Goal: Transaction & Acquisition: Purchase product/service

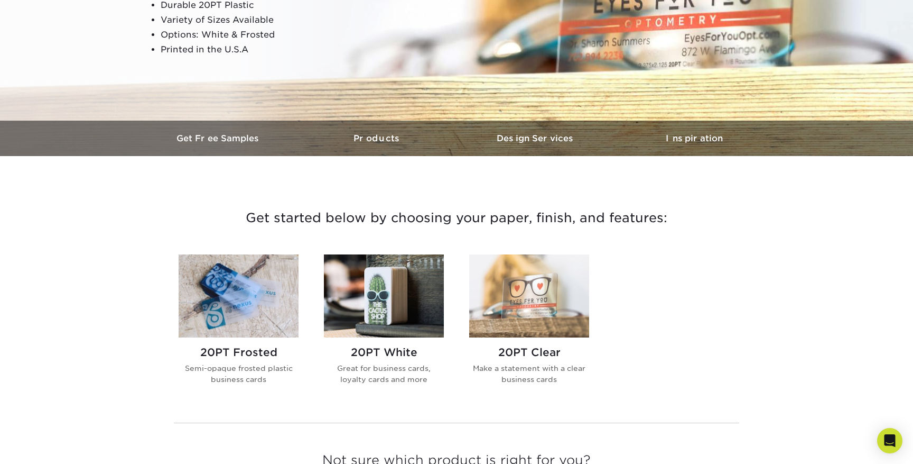
scroll to position [264, 0]
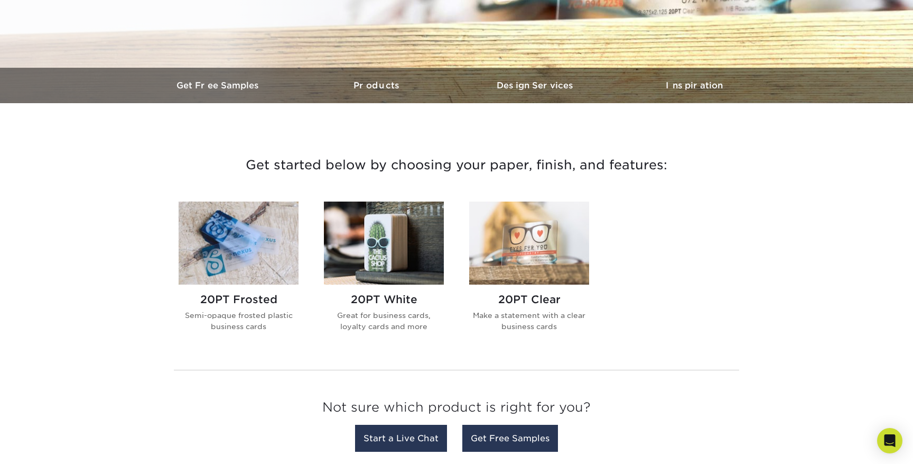
click at [235, 264] on img at bounding box center [239, 242] width 120 height 83
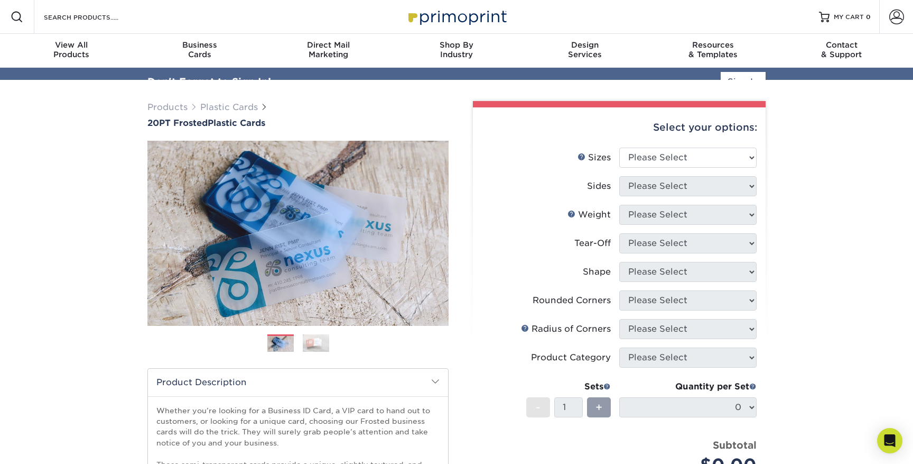
click at [679, 168] on ul "Sizes Help Sizes Please Select 2" x 3.5" 2" x 8" 2.12" x 3.375" 2.5" x 2.5" 4.2…" at bounding box center [620, 318] width 276 height 343
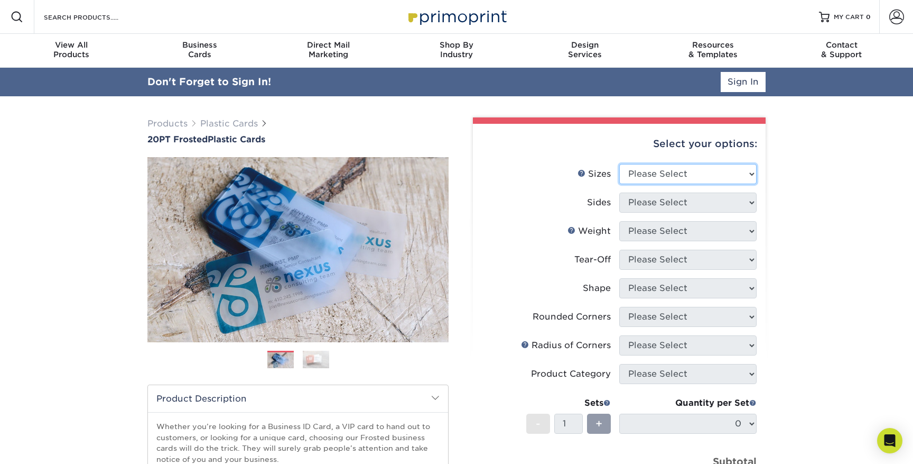
click at [665, 174] on select "Please Select 2" x 3.5" 2" x 8" 2.12" x 3.375" 2.5" x 2.5" 4.25" x 6"" at bounding box center [688, 174] width 137 height 20
drag, startPoint x: 831, startPoint y: 203, endPoint x: 812, endPoint y: 204, distance: 19.1
click at [831, 203] on div "Products Plastic Cards 20PT Frosted Plastic Cards Previous Next and" at bounding box center [456, 378] width 913 height 565
click at [673, 164] on select "Please Select 2" x 3.5" 2" x 8" 2.12" x 3.375" 2.5" x 2.5" 4.25" x 6"" at bounding box center [688, 174] width 137 height 20
click at [669, 173] on select "Please Select 2" x 3.5" 2" x 8" 2.12" x 3.375" 2.5" x 2.5" 4.25" x 6"" at bounding box center [688, 174] width 137 height 20
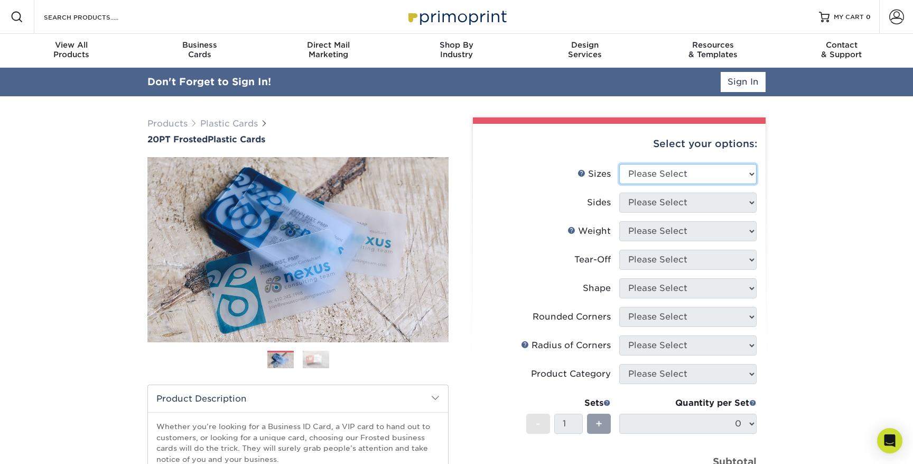
click at [669, 173] on select "Please Select 2" x 3.5" 2" x 8" 2.12" x 3.375" 2.5" x 2.5" 4.25" x 6"" at bounding box center [688, 174] width 137 height 20
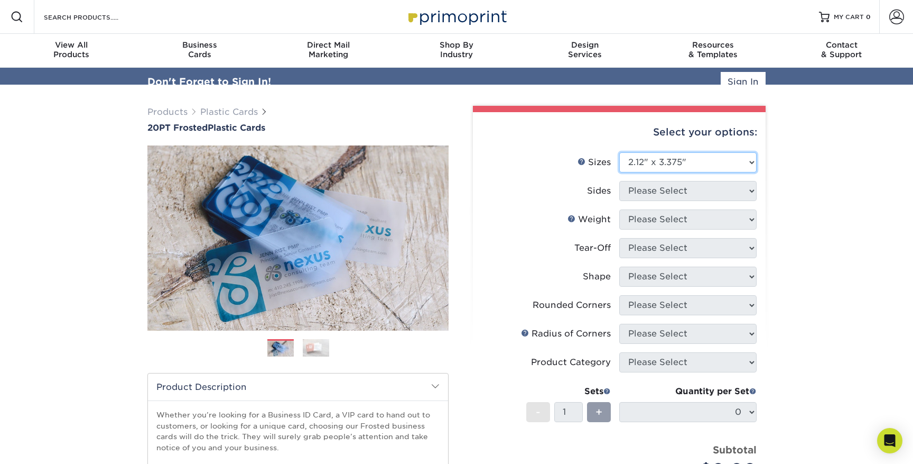
click at [620, 152] on select "Please Select 2" x 3.5" 2" x 8" 2.12" x 3.375" 2.5" x 2.5" 4.25" x 6"" at bounding box center [688, 162] width 137 height 20
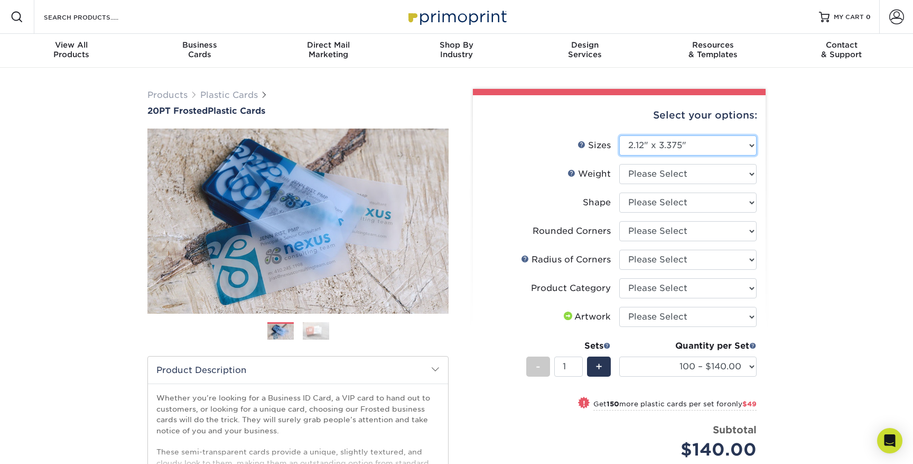
click at [686, 145] on select "Please Select 2" x 3.5" 2" x 8" 2.12" x 3.375" 2.5" x 2.5" 4.25" x 6"" at bounding box center [688, 145] width 137 height 20
select select "2.00x3.50"
click at [620, 135] on select "Please Select 2" x 3.5" 2" x 8" 2.12" x 3.375" 2.5" x 2.5" 4.25" x 6"" at bounding box center [688, 145] width 137 height 20
select select
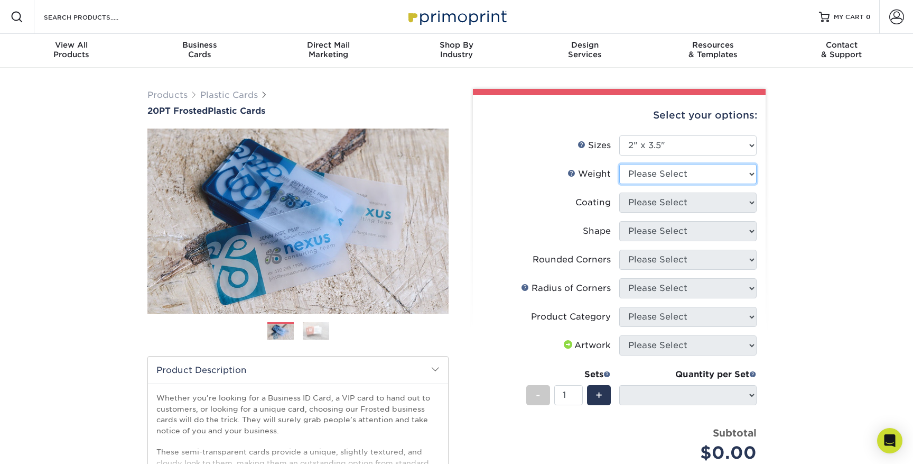
click at [670, 173] on select "Please Select 20PT Frosted Plastic" at bounding box center [688, 174] width 137 height 20
select select "20PT Frosted Plastic"
click at [620, 164] on select "Please Select 20PT Frosted Plastic" at bounding box center [688, 174] width 137 height 20
select select
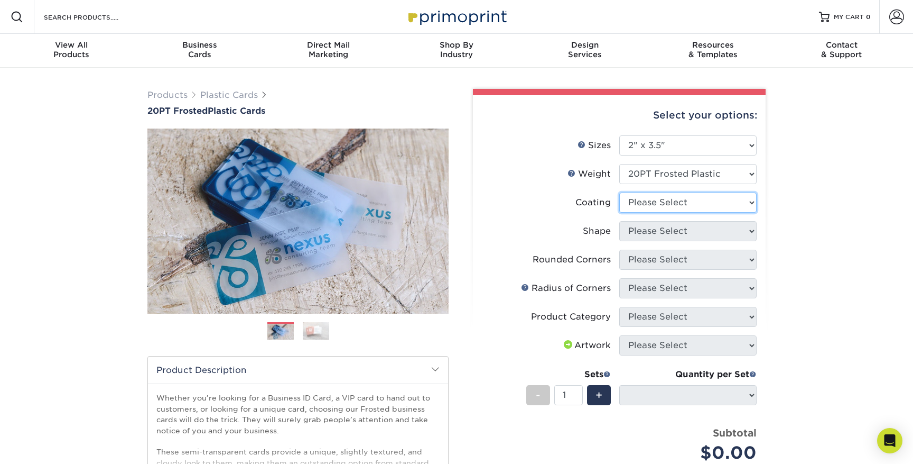
click at [658, 206] on select at bounding box center [688, 202] width 137 height 20
select select "3e7618de-abca-4bda-9f97-8b9129e913d8"
click at [620, 192] on select at bounding box center [688, 202] width 137 height 20
select select
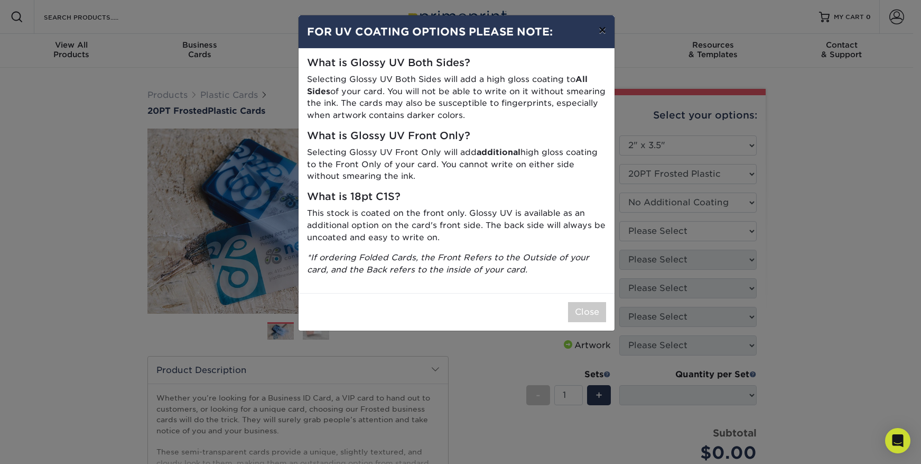
click at [604, 31] on button "×" at bounding box center [602, 30] width 24 height 30
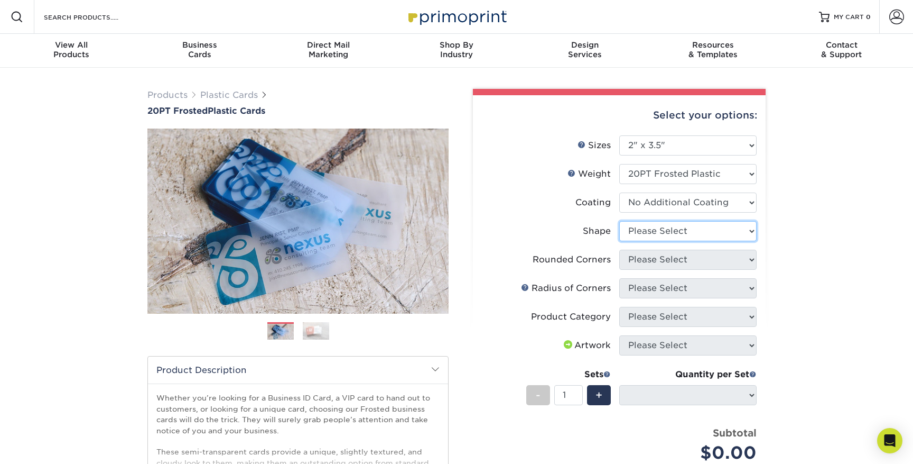
click at [660, 234] on select "Please Select Oval Standard" at bounding box center [688, 231] width 137 height 20
select select "standard"
click at [620, 221] on select "Please Select Oval Standard" at bounding box center [688, 231] width 137 height 20
select select "-1"
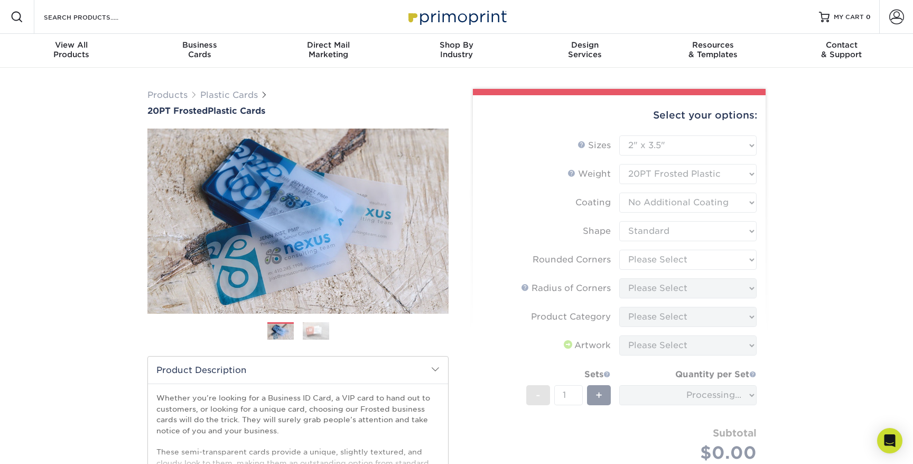
click at [686, 259] on form "Sizes Help Sizes Please Select 2" x 3.5" 2" x 8" 2.12" x 3.375" 2.5" x 2.5" 4.2…" at bounding box center [620, 311] width 276 height 352
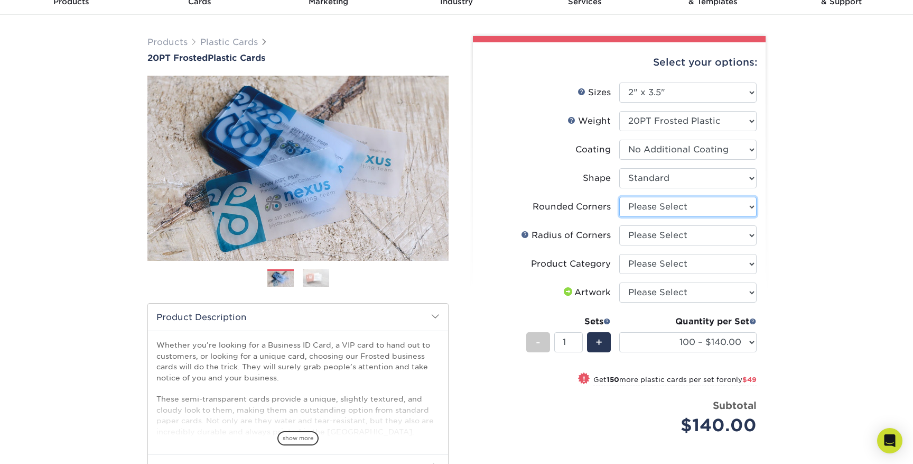
click at [686, 206] on select "Please Select Yes - Round 4 Corners" at bounding box center [688, 207] width 137 height 20
select select "7672df9e-0e0a-464d-8e1f-920c575e4da3"
click at [620, 197] on select "Please Select Yes - Round 4 Corners" at bounding box center [688, 207] width 137 height 20
click at [707, 230] on select "Please Select Rounded 1/8" Rounded 1/4"" at bounding box center [688, 235] width 137 height 20
select select "479fbfe7-6a0c-4895-8c9a-81739b7486c9"
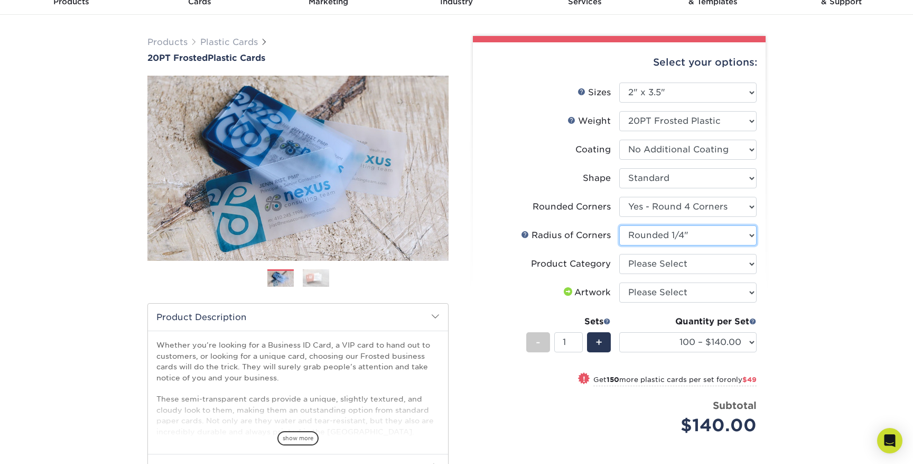
click at [620, 225] on select "Please Select Rounded 1/8" Rounded 1/4"" at bounding box center [688, 235] width 137 height 20
click at [641, 255] on select "Please Select Business Cards" at bounding box center [688, 264] width 137 height 20
select select "3b5148f1-0588-4f88-a218-97bcfdce65c1"
click at [620, 254] on select "Please Select Business Cards" at bounding box center [688, 264] width 137 height 20
